Goal: Task Accomplishment & Management: Manage account settings

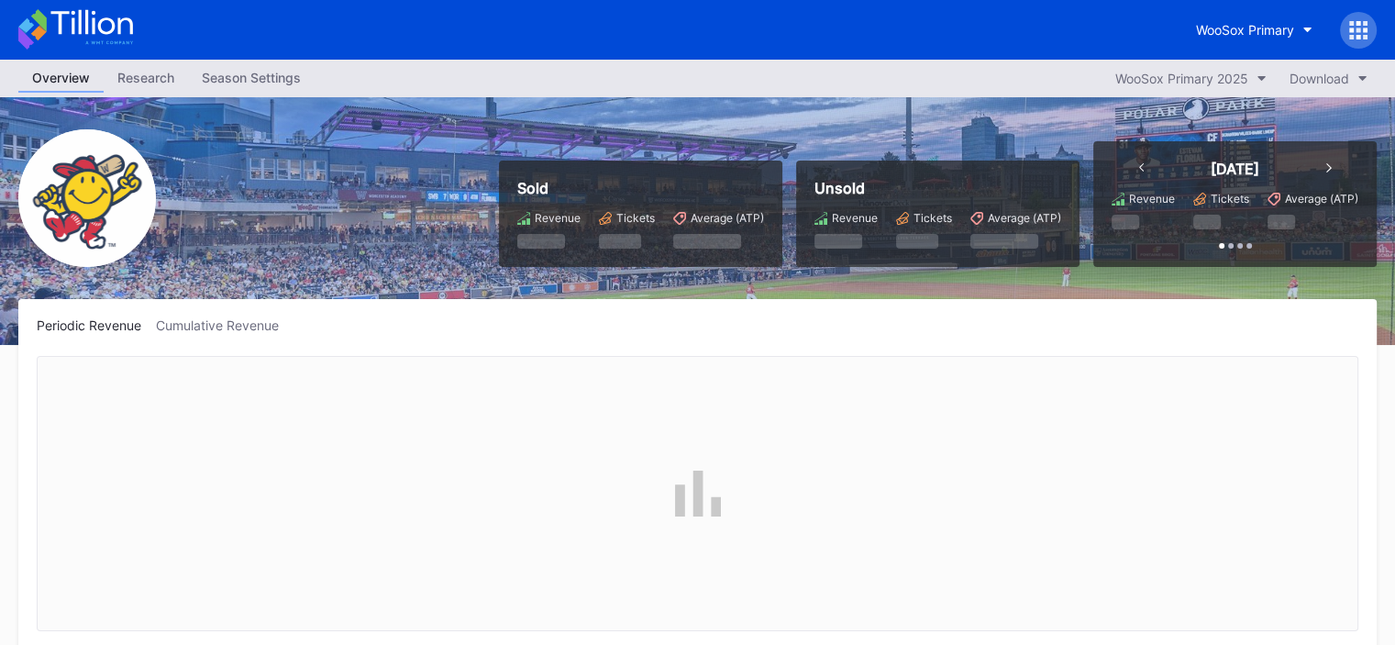
scroll to position [1609, 0]
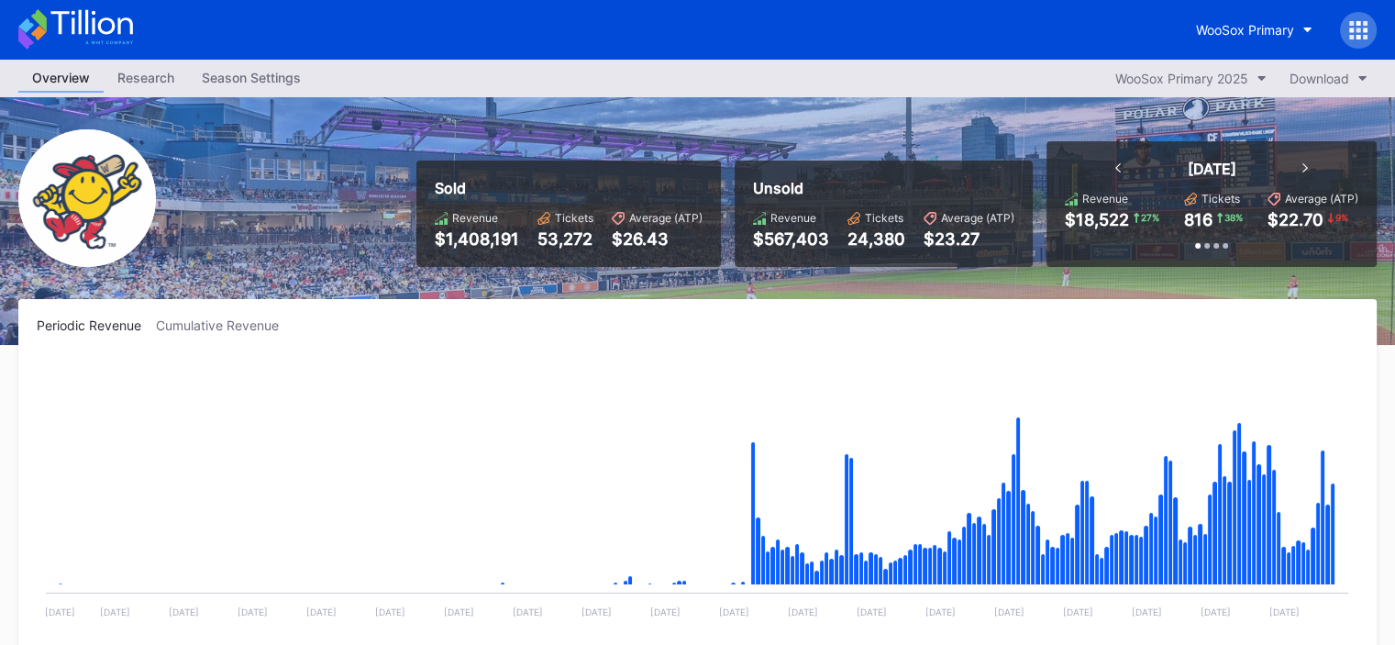
click at [243, 68] on div "Season Settings" at bounding box center [251, 77] width 127 height 27
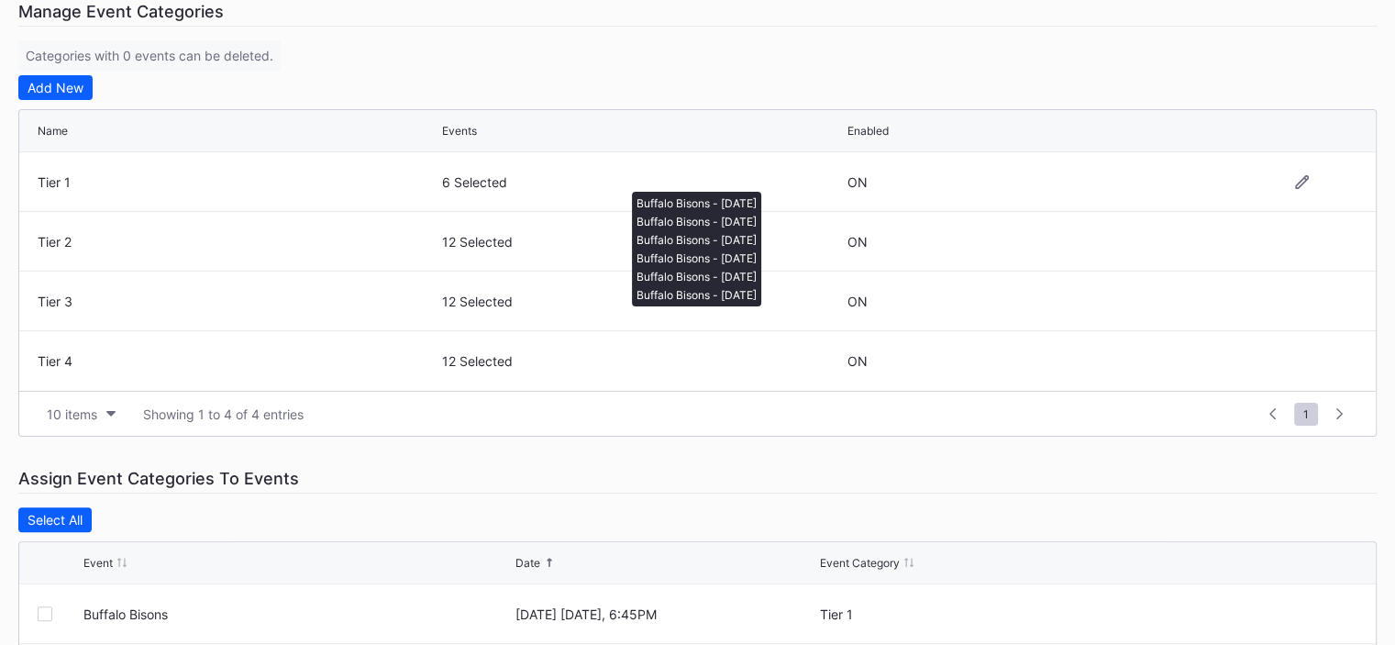
scroll to position [183, 0]
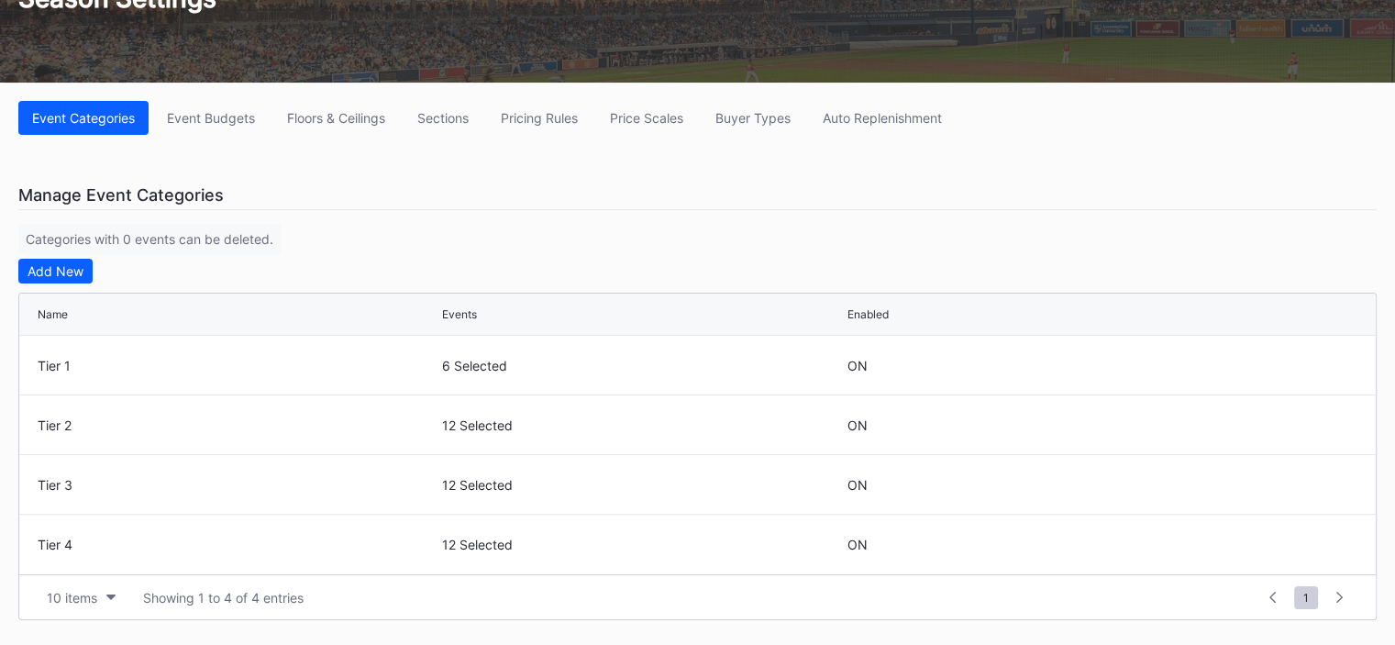
click at [518, 113] on div "Pricing Rules" at bounding box center [539, 118] width 77 height 16
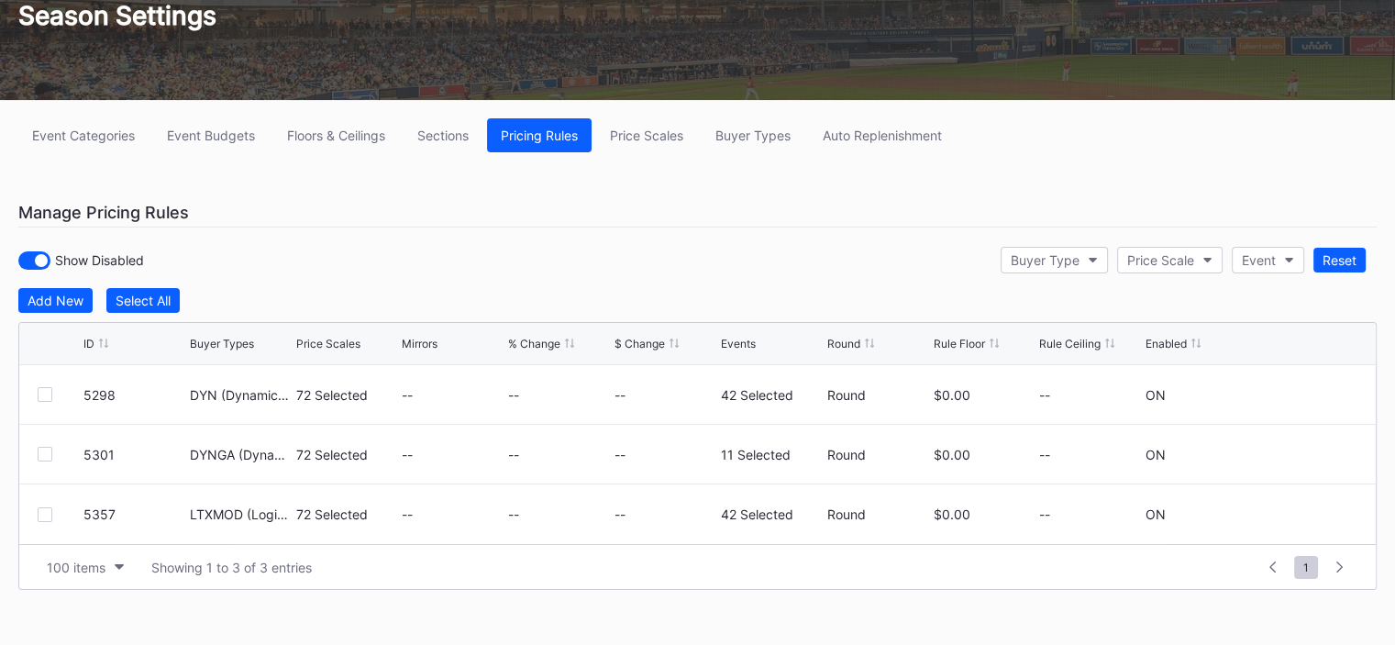
scroll to position [172, 0]
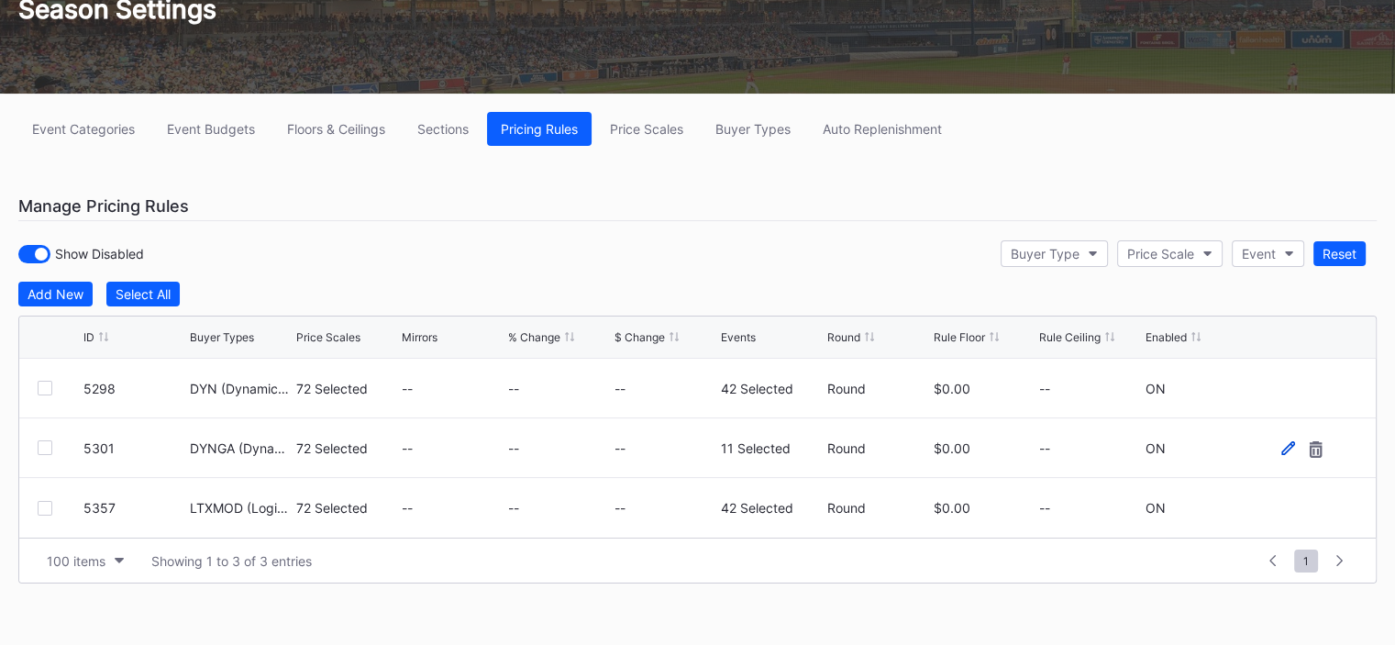
click at [1288, 441] on icon at bounding box center [1288, 448] width 14 height 14
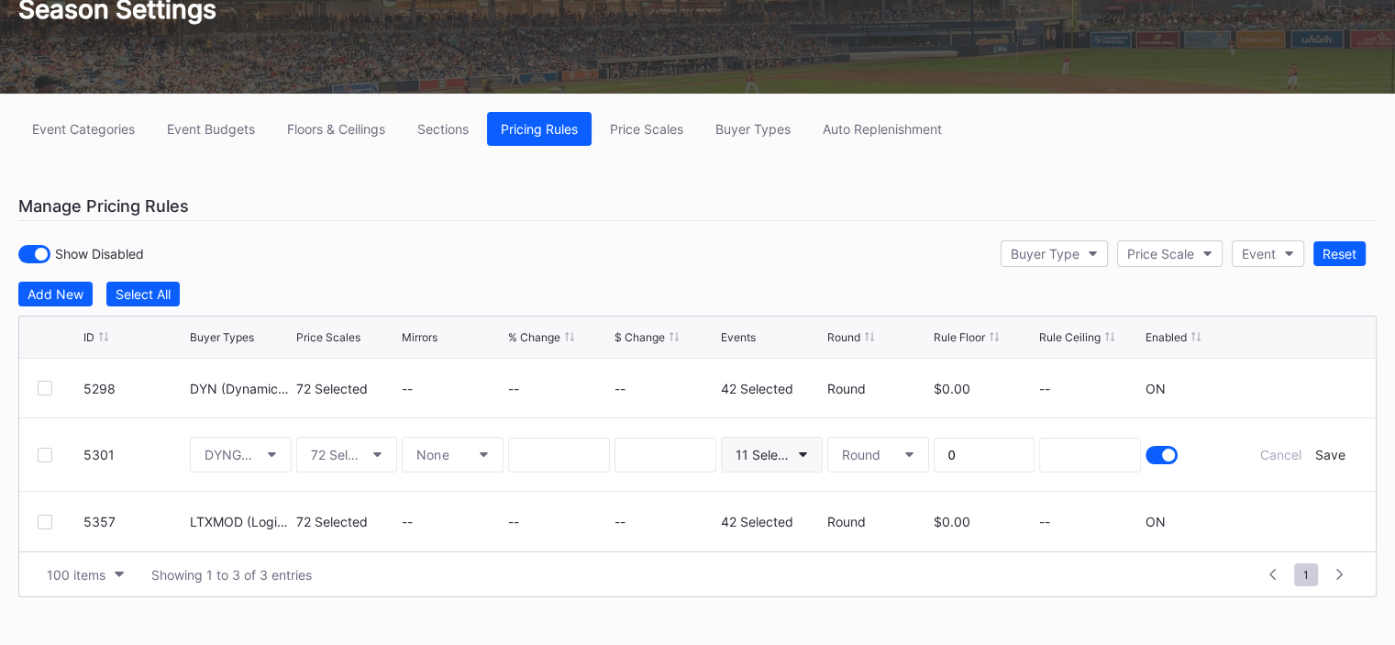
click at [764, 456] on div "11 Selected" at bounding box center [762, 455] width 54 height 16
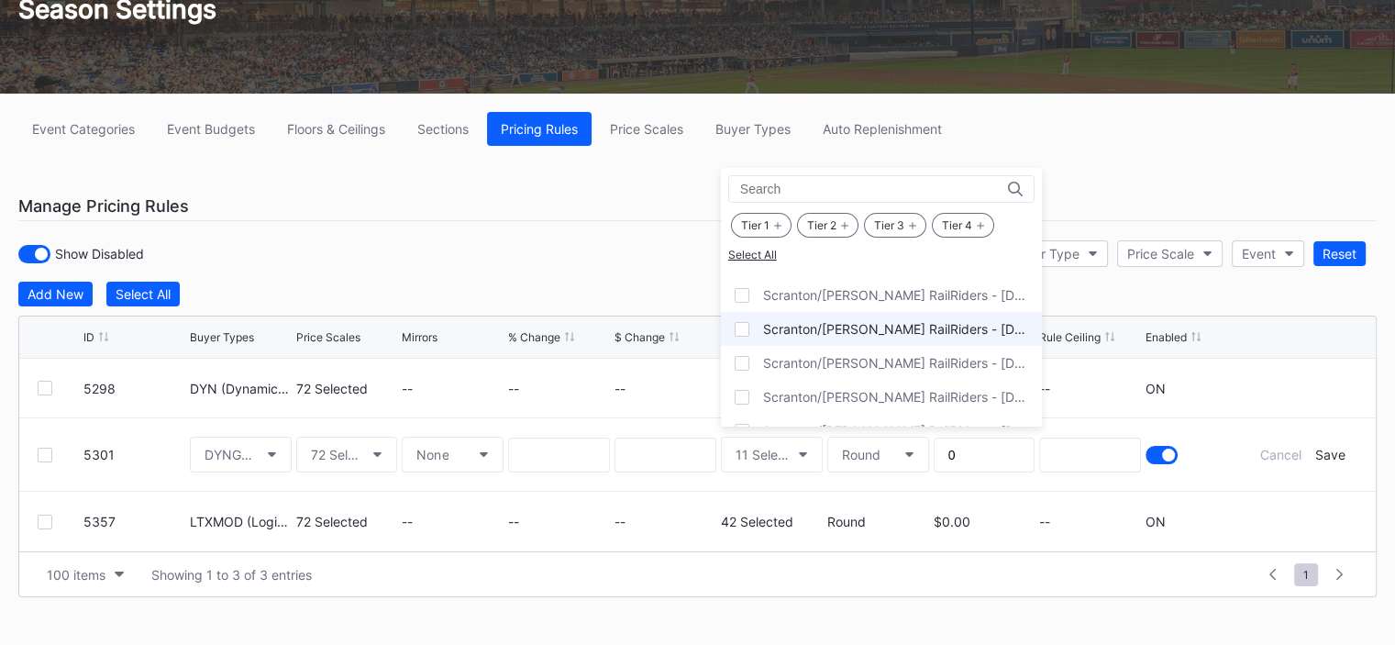
scroll to position [917, 0]
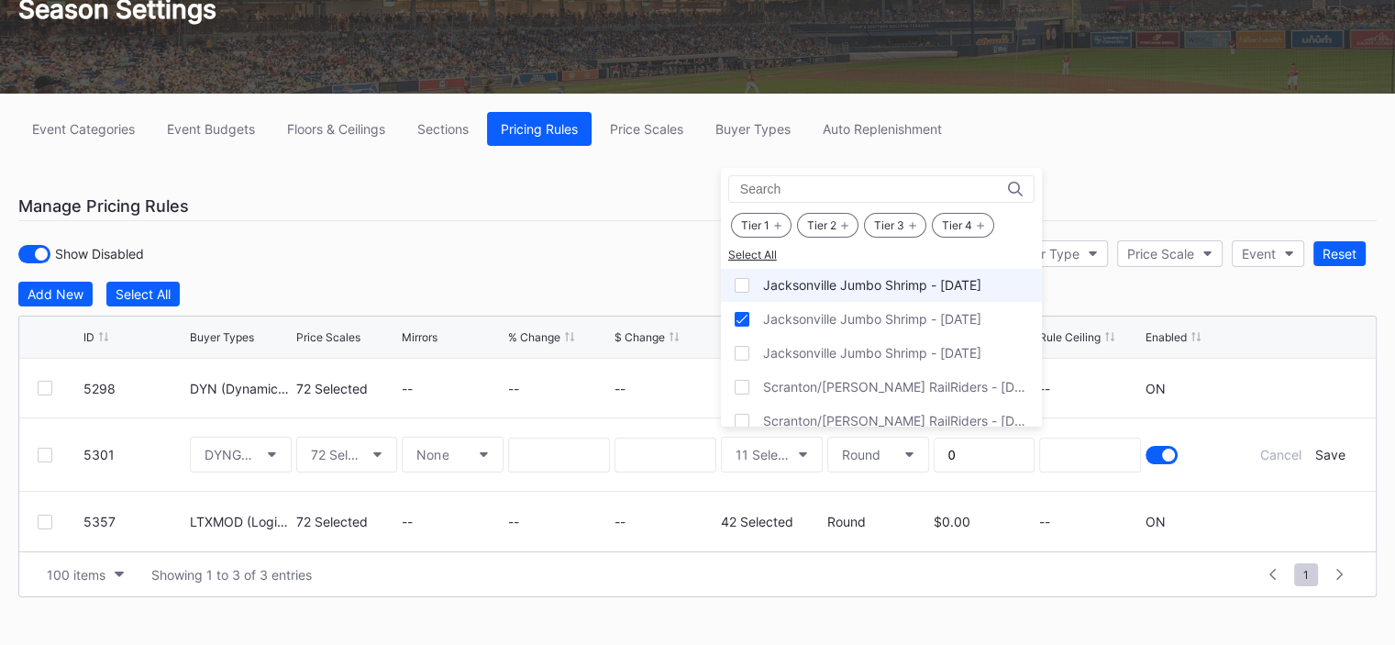
click at [745, 278] on div at bounding box center [742, 285] width 15 height 15
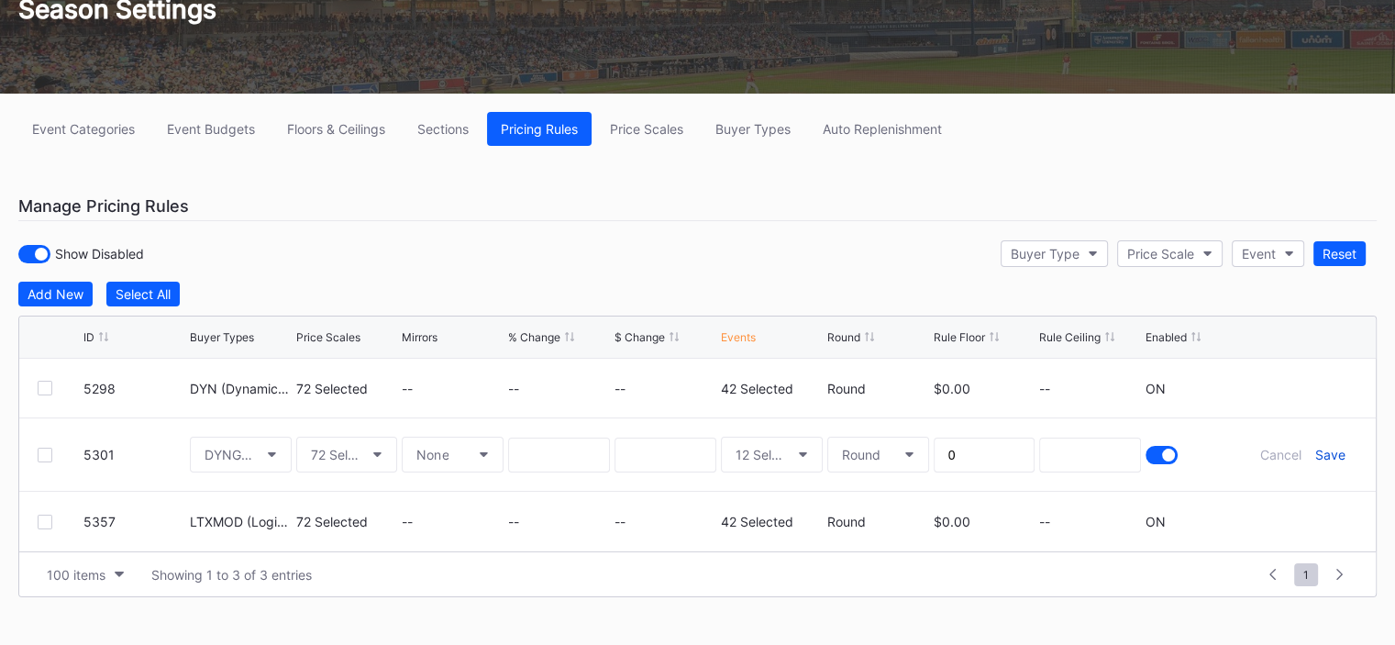
click at [1329, 455] on div "Save" at bounding box center [1329, 455] width 30 height 16
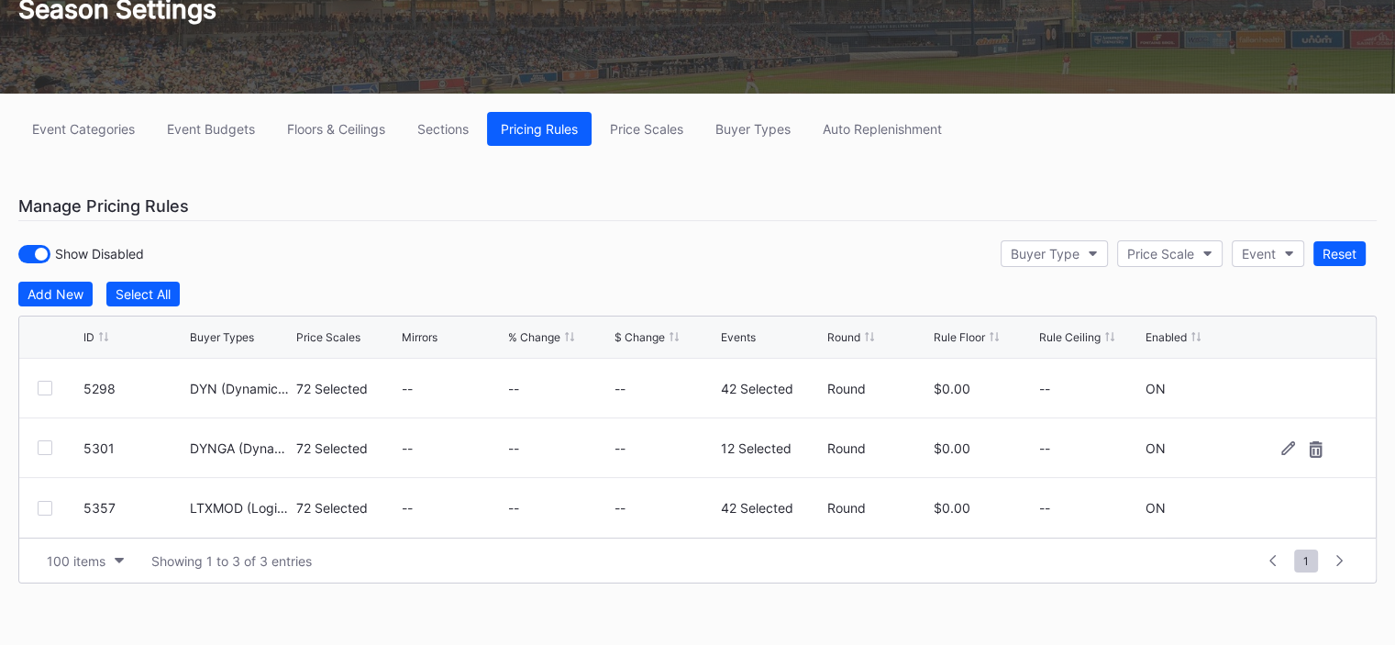
click at [94, 127] on div "Event Categories" at bounding box center [83, 129] width 103 height 16
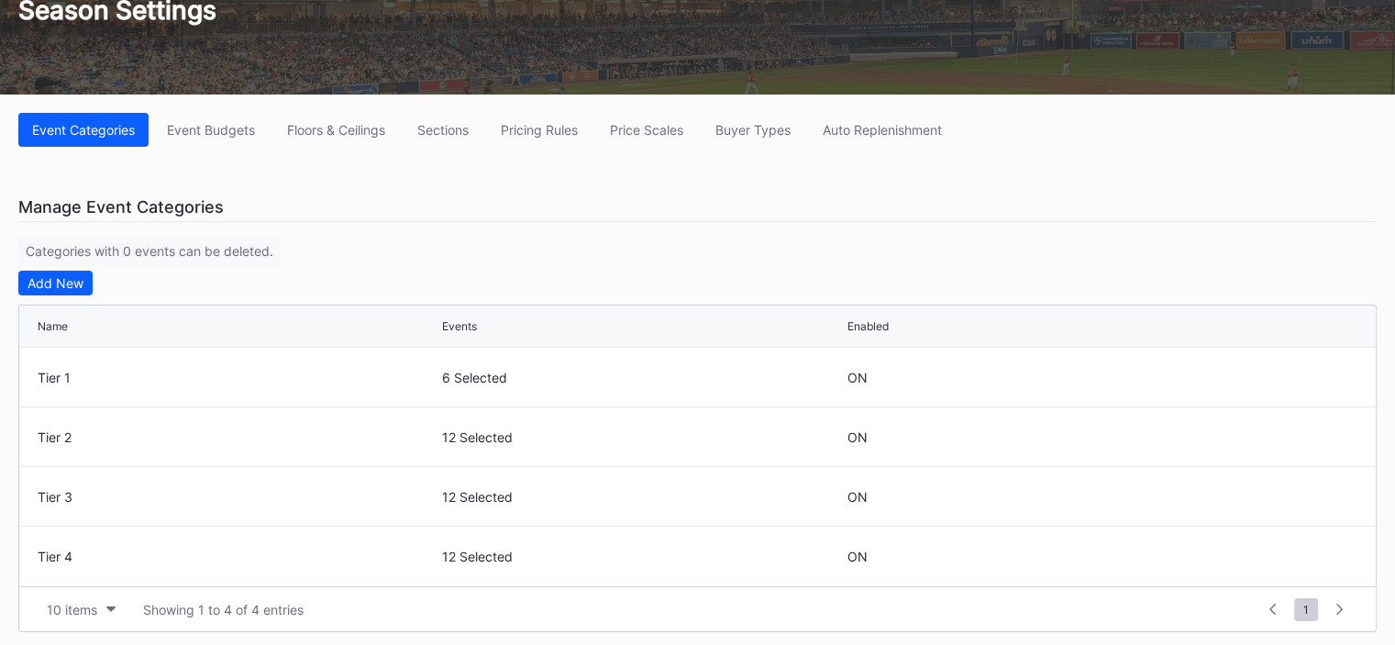
scroll to position [183, 0]
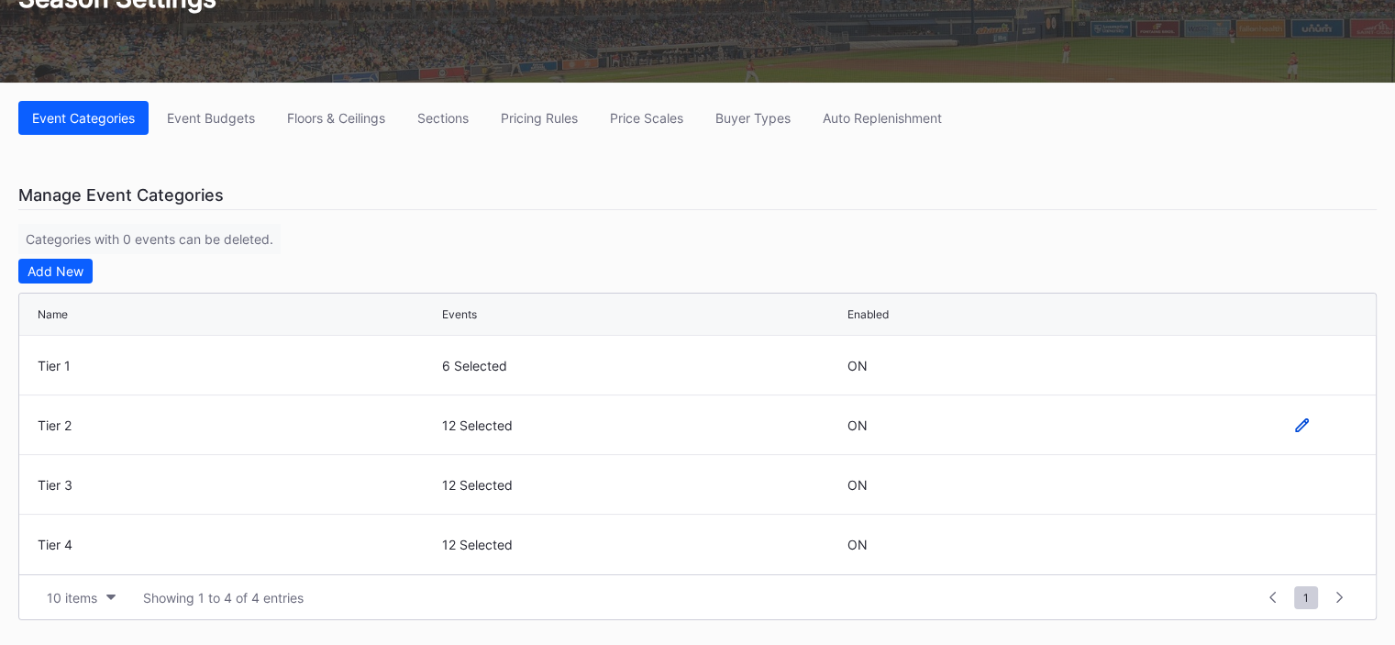
click at [1301, 422] on icon at bounding box center [1302, 424] width 14 height 14
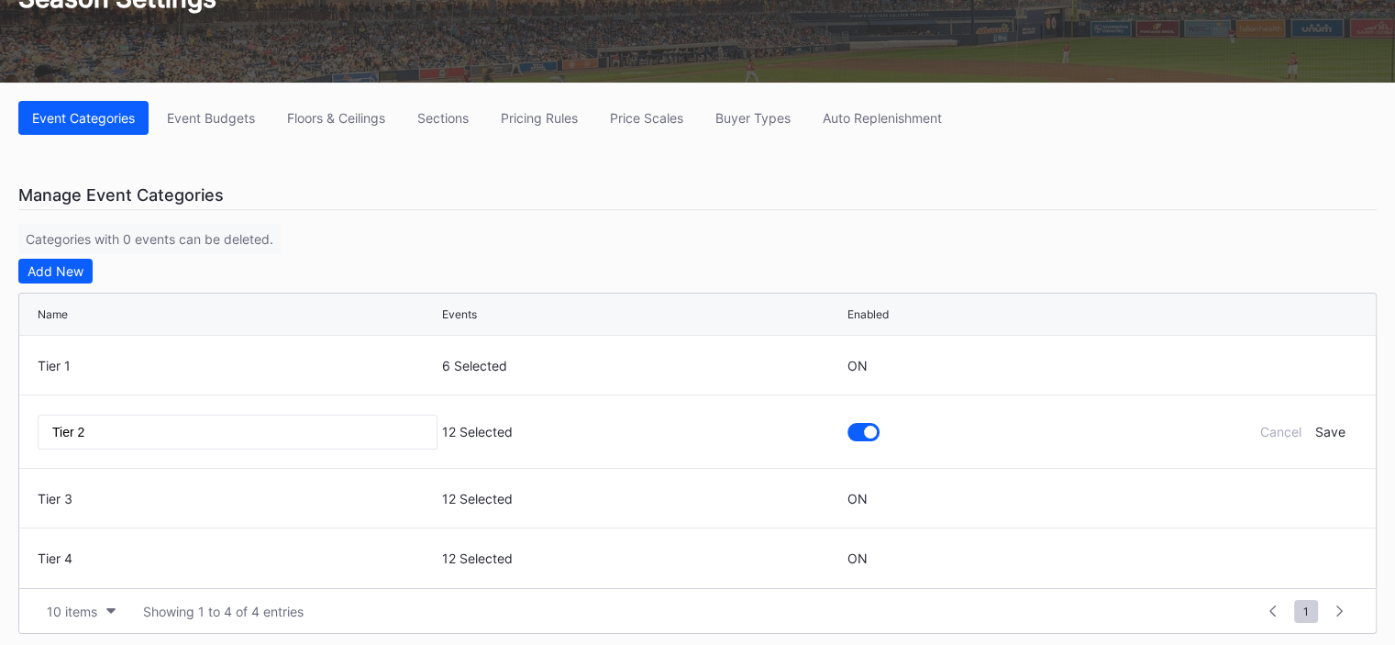
click at [1034, 124] on div "Event Categories Event Budgets Floors & Ceilings Sections Pricing Rules Price S…" at bounding box center [697, 118] width 1358 height 34
click at [353, 111] on div "Floors & Ceilings" at bounding box center [336, 118] width 98 height 16
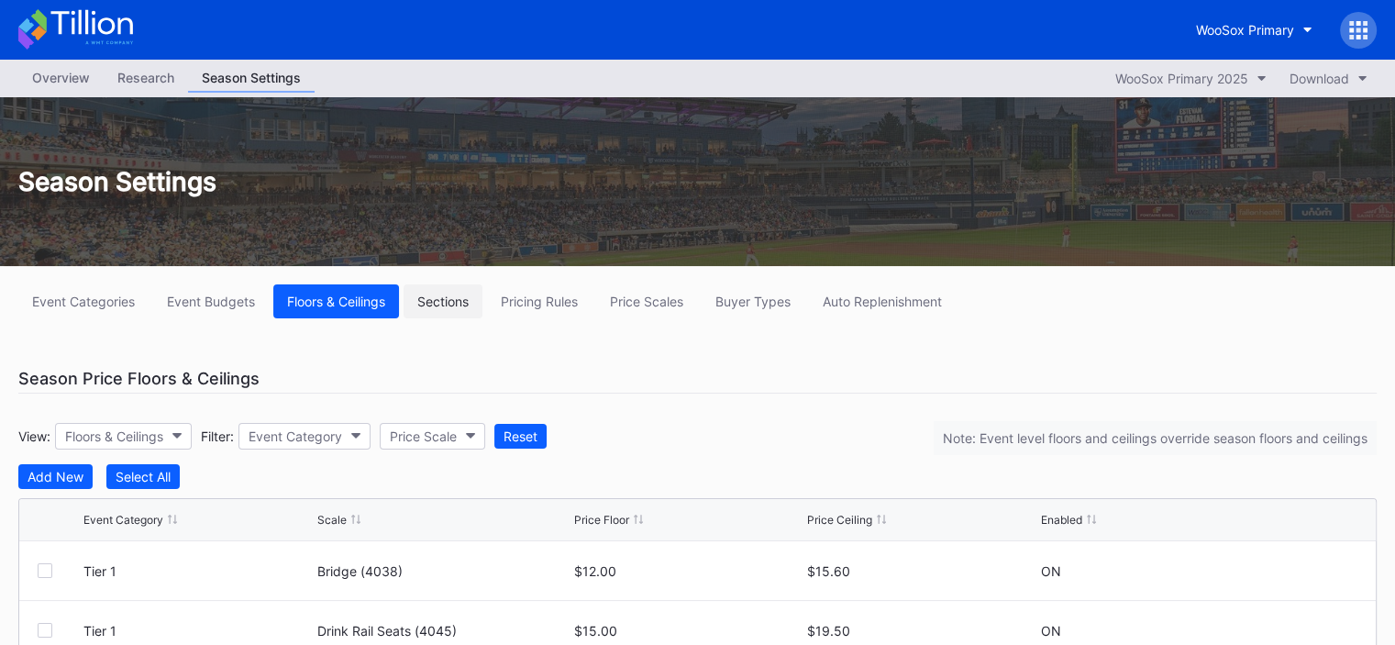
click at [458, 302] on div "Sections" at bounding box center [442, 301] width 51 height 16
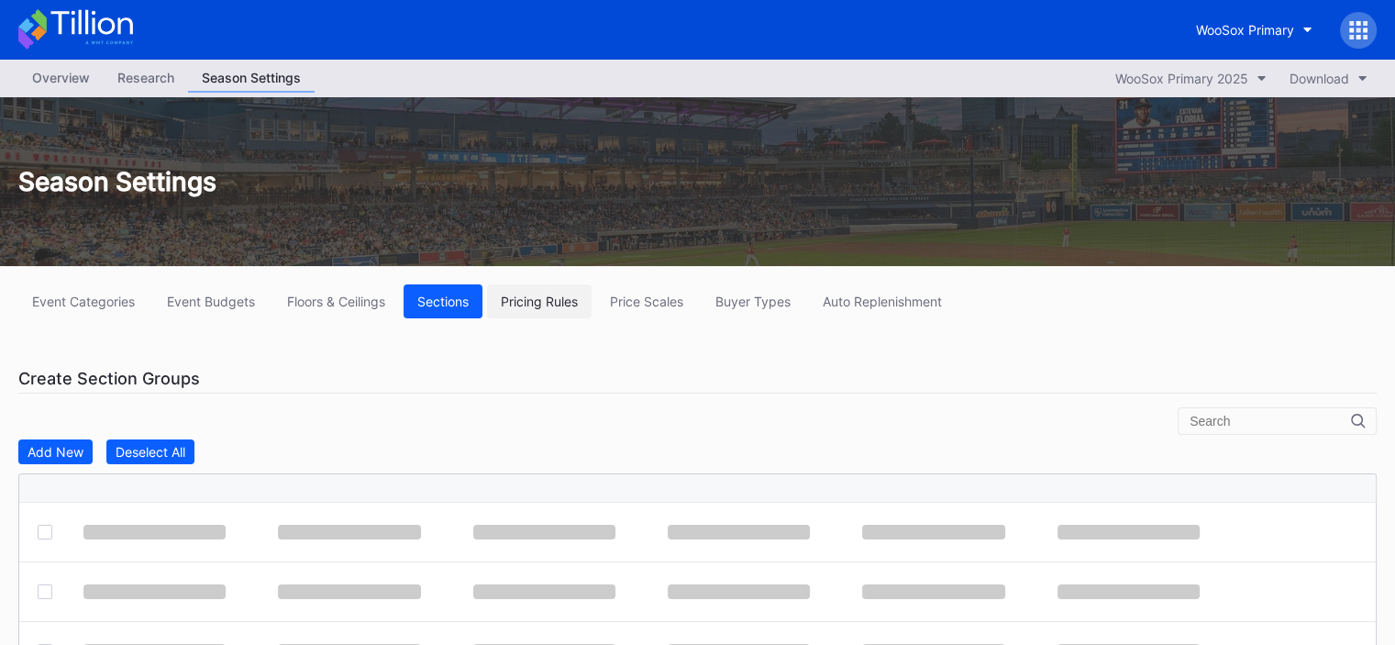
click at [532, 296] on div "Pricing Rules" at bounding box center [539, 301] width 77 height 16
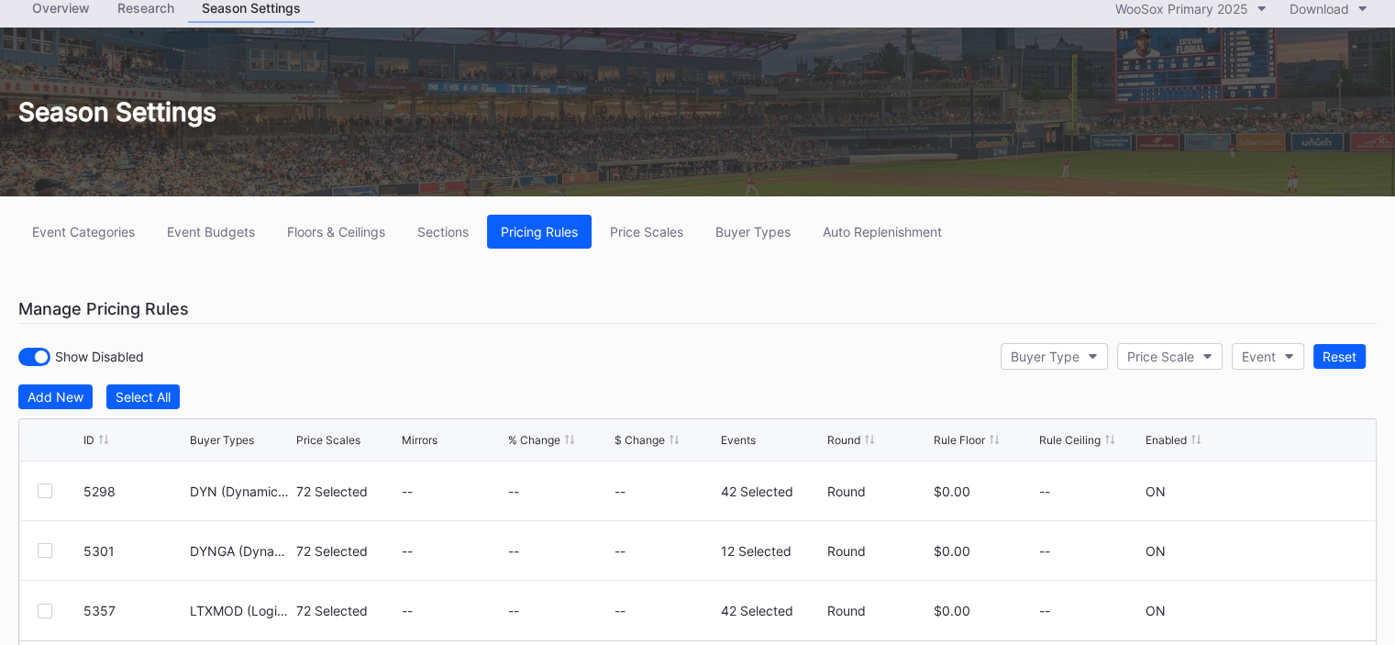
scroll to position [172, 0]
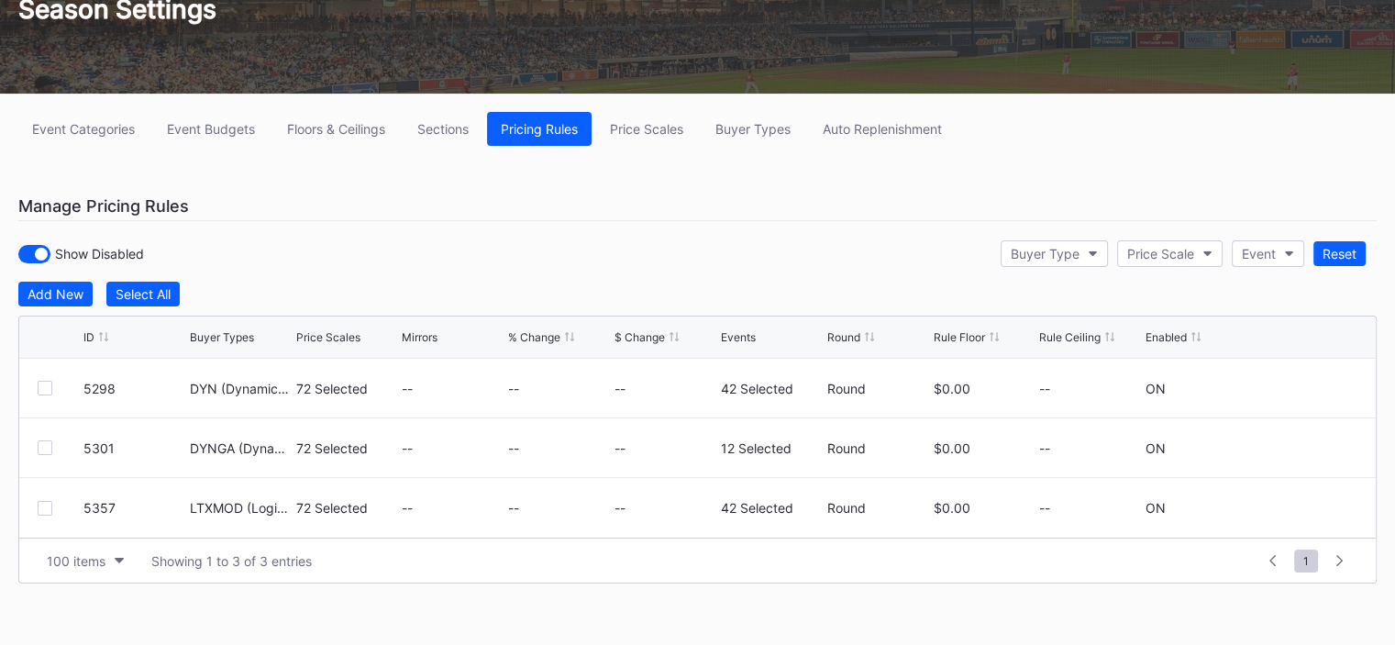
click at [1028, 166] on div "Event Categories Event Budgets Floors & Ceilings Sections Pricing Rules Price S…" at bounding box center [697, 371] width 1395 height 554
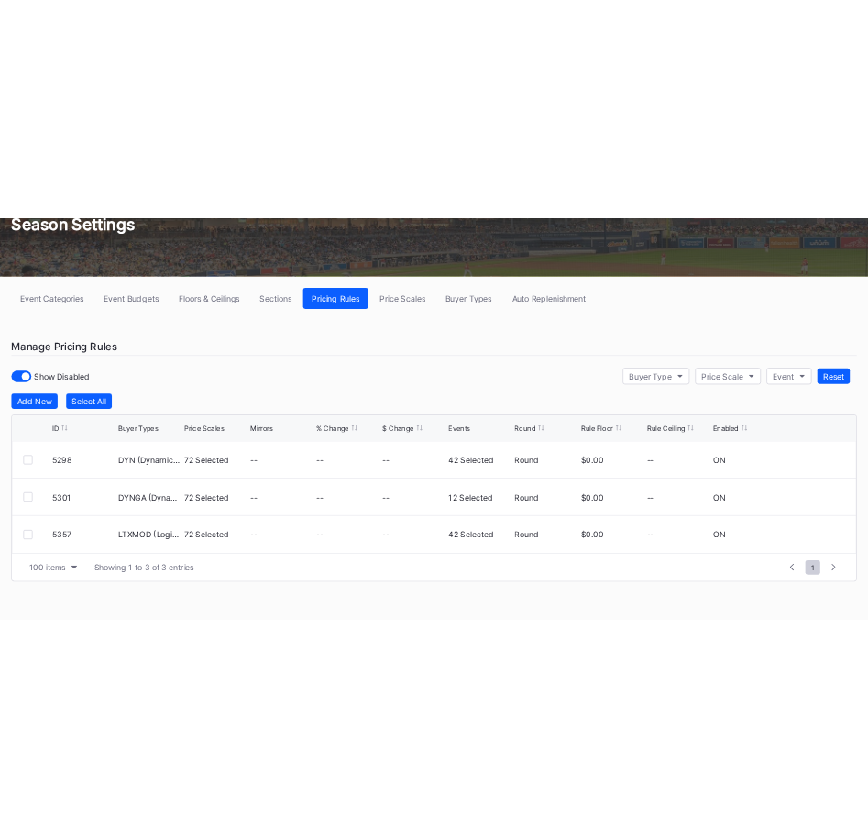
scroll to position [14, 0]
